Goal: Task Accomplishment & Management: Complete application form

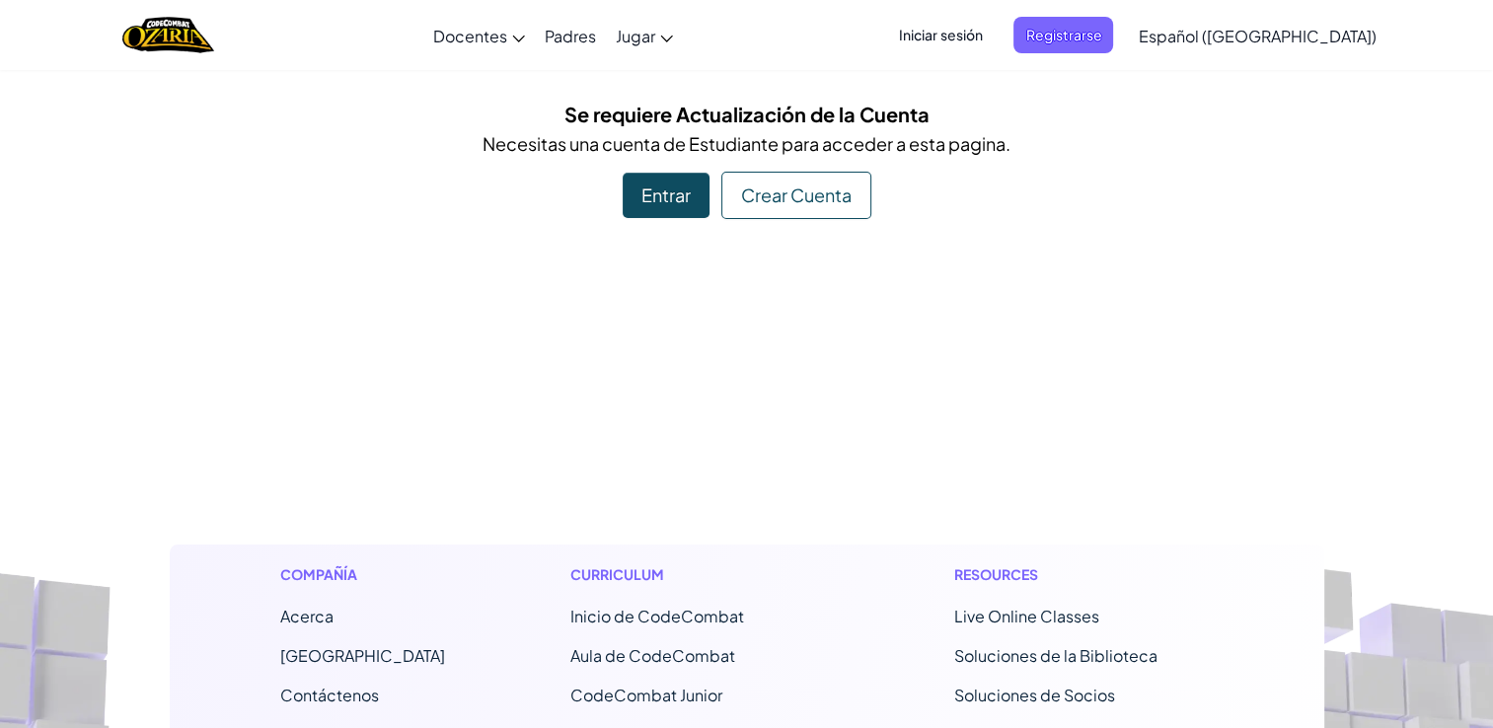
click at [686, 195] on div "Entrar" at bounding box center [666, 195] width 87 height 45
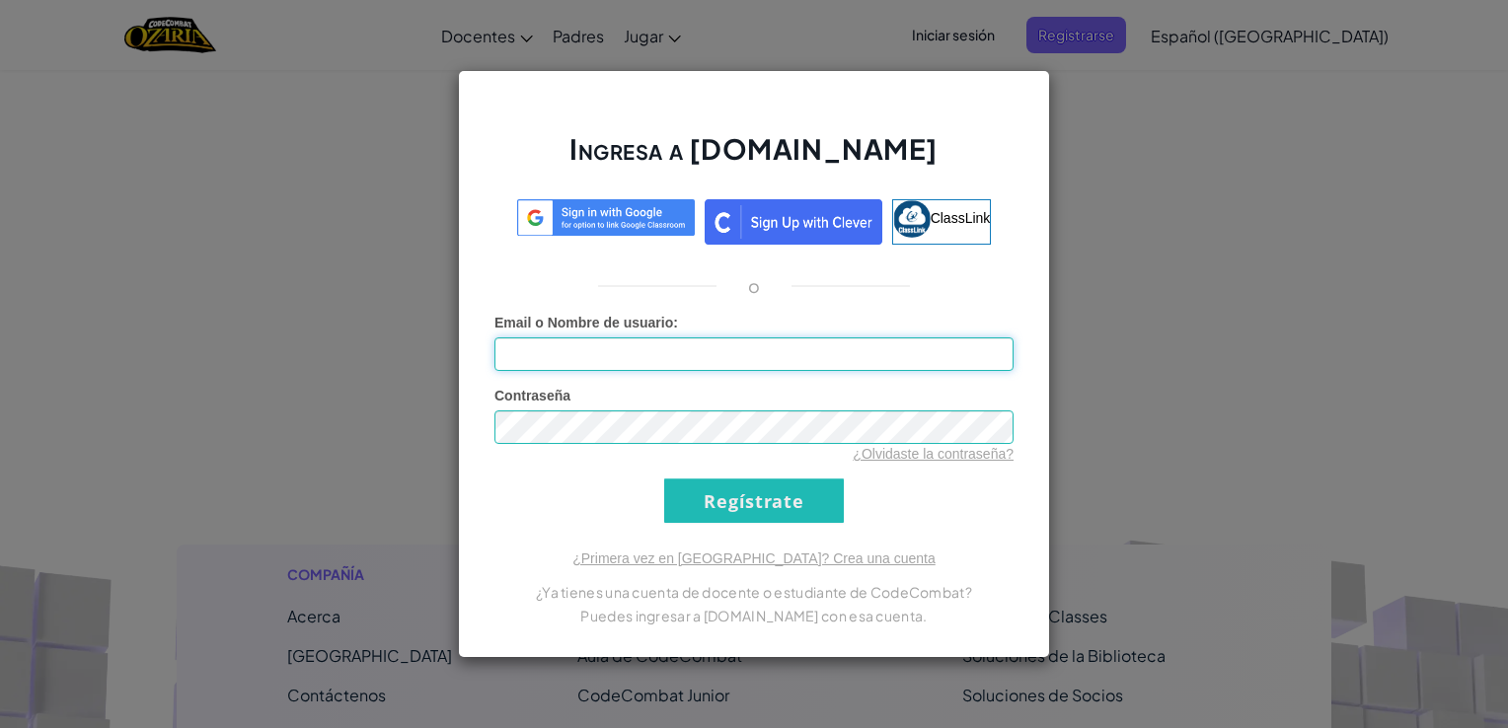
type input "AL07163461@tecmilenio.mx"
click at [810, 489] on input "Regístrate" at bounding box center [754, 501] width 180 height 44
click at [706, 484] on input "Regístrate" at bounding box center [754, 501] width 180 height 44
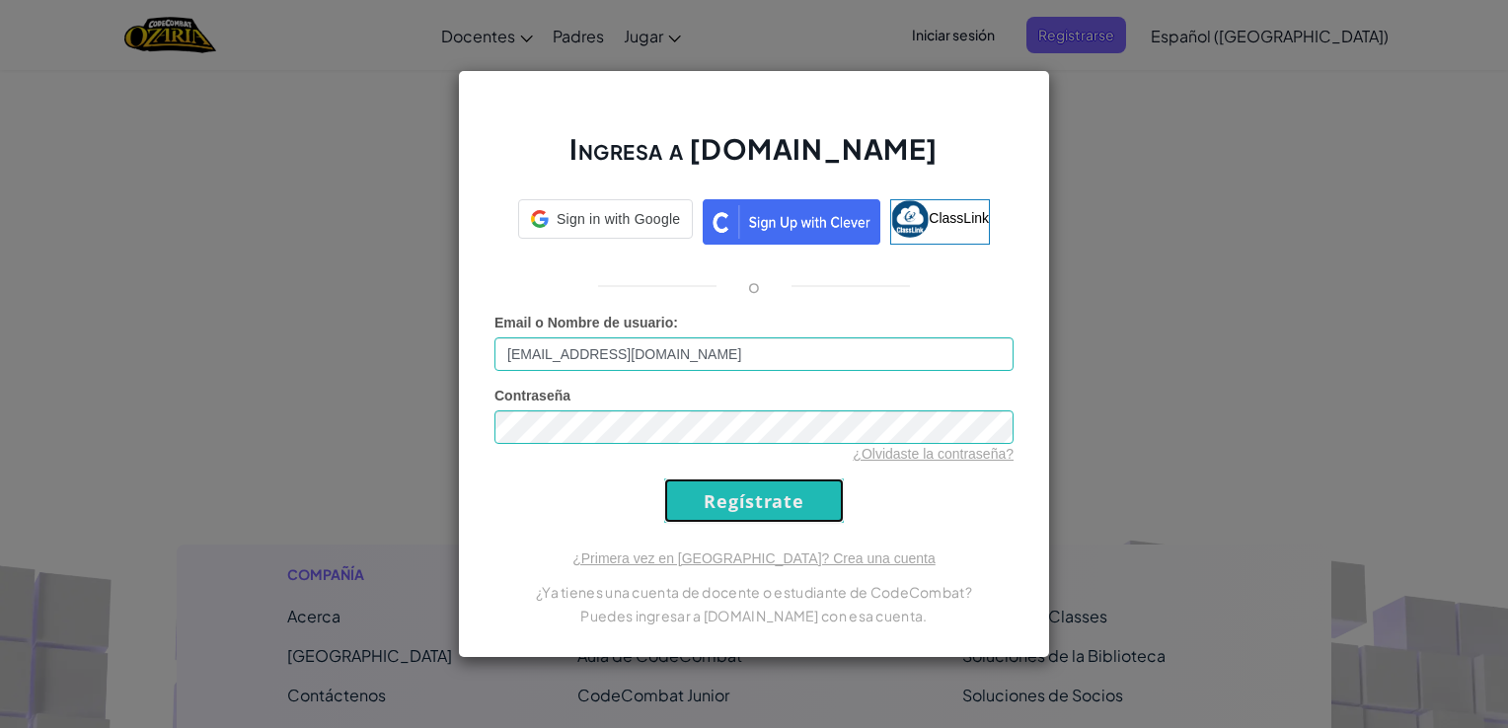
click at [706, 484] on input "Regístrate" at bounding box center [754, 501] width 180 height 44
